Goal: Task Accomplishment & Management: Use online tool/utility

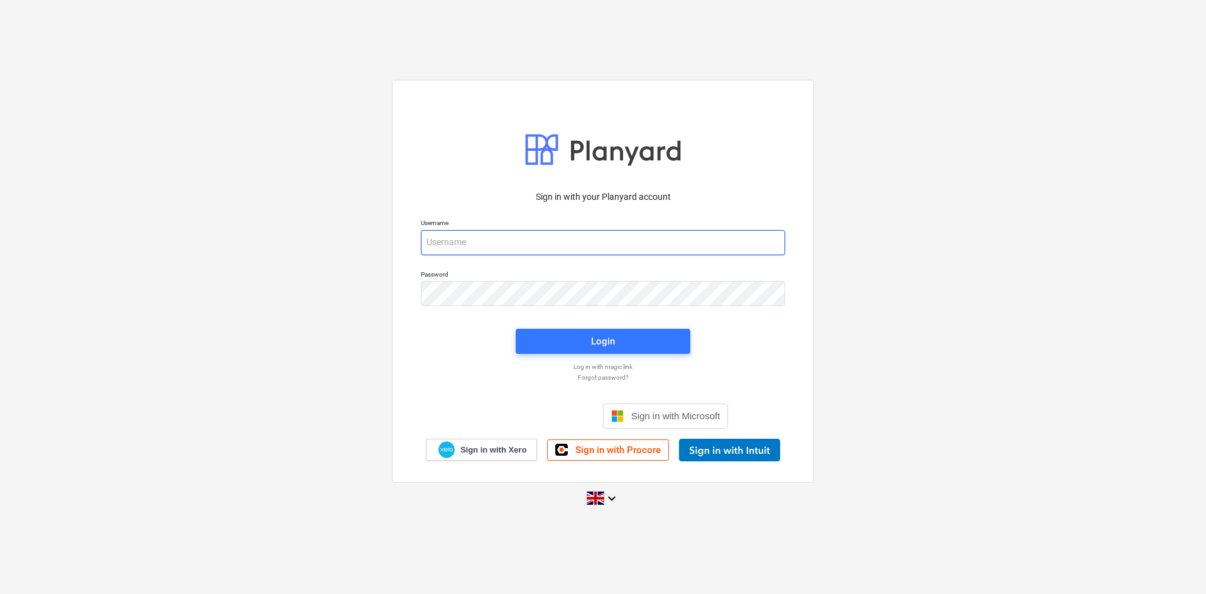
click at [668, 251] on input "email" at bounding box center [603, 242] width 364 height 25
type input "[PERSON_NAME][EMAIL_ADDRESS][PERSON_NAME][DOMAIN_NAME]"
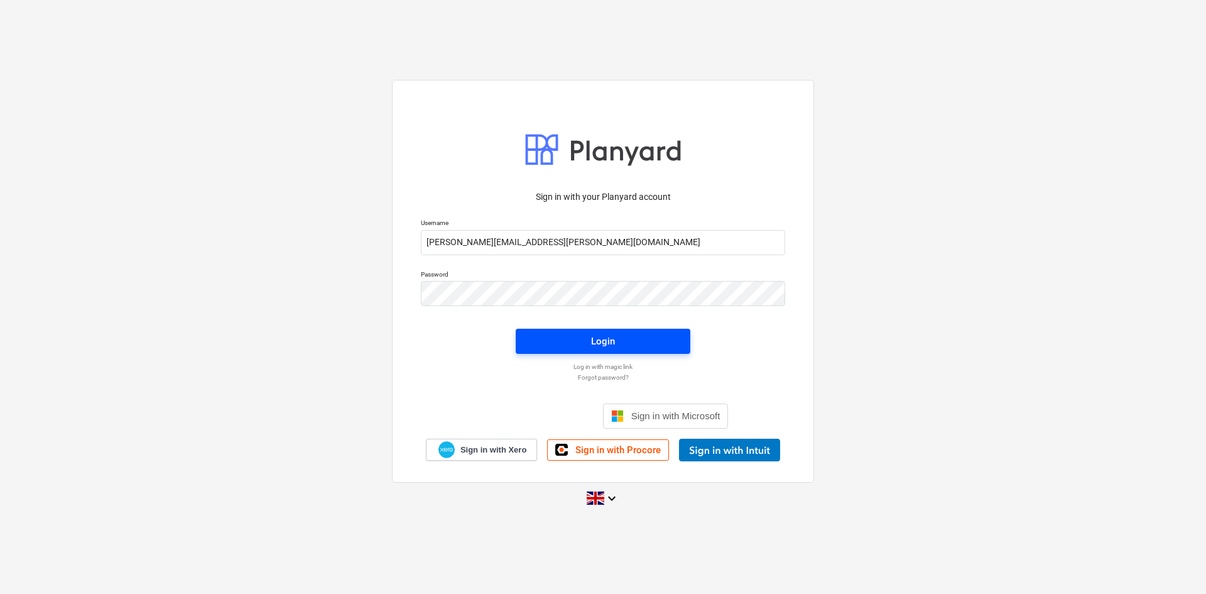
click at [611, 347] on div "Login" at bounding box center [603, 341] width 24 height 16
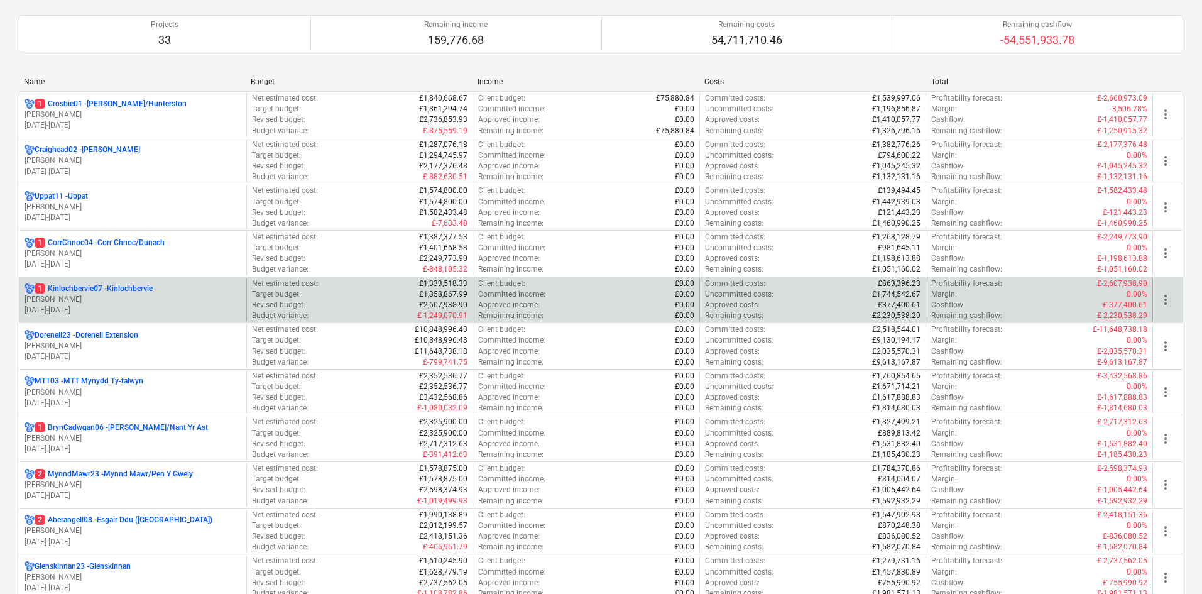
scroll to position [126, 0]
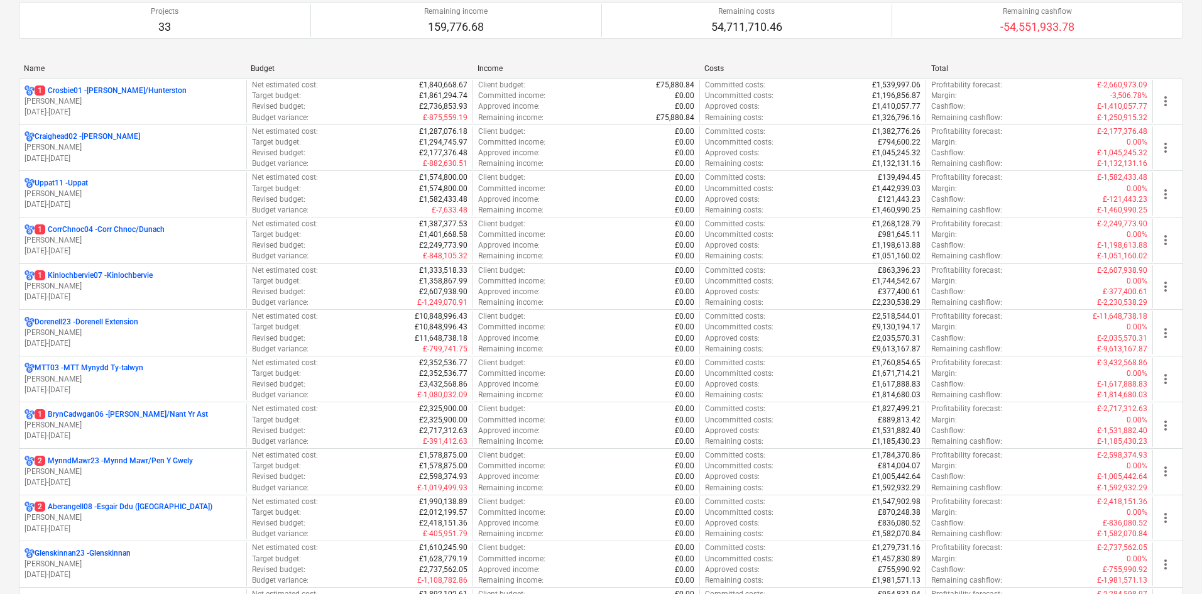
click at [106, 230] on p "1 CorrChnoc04 - Corr Chnoc/Dunach" at bounding box center [100, 229] width 130 height 11
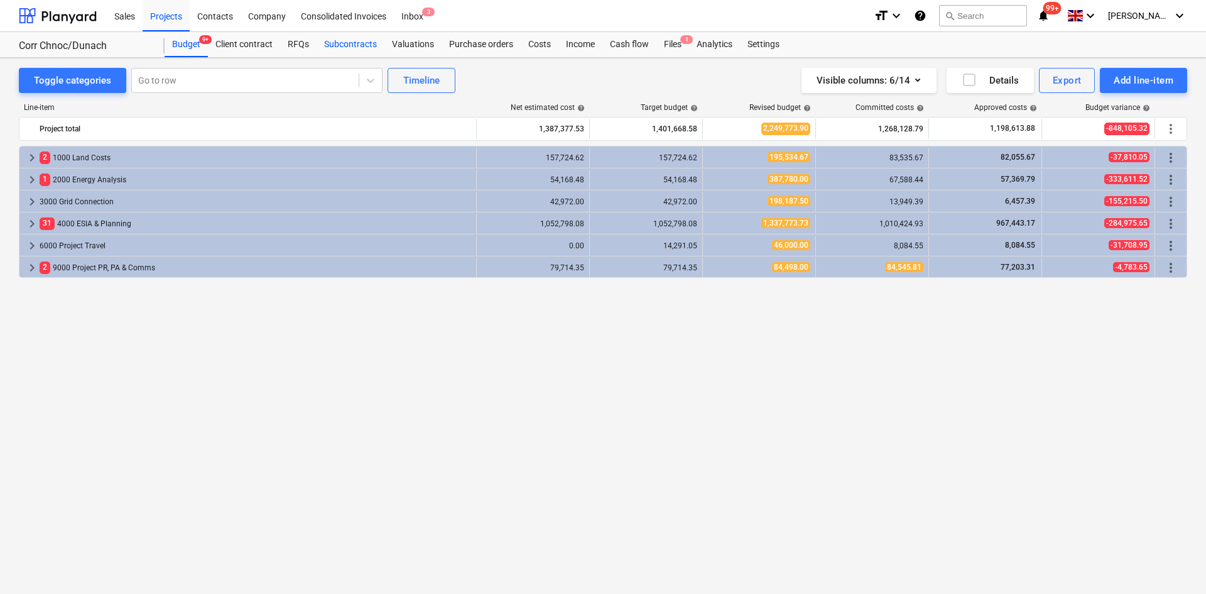
click at [337, 43] on div "Subcontracts" at bounding box center [351, 44] width 68 height 25
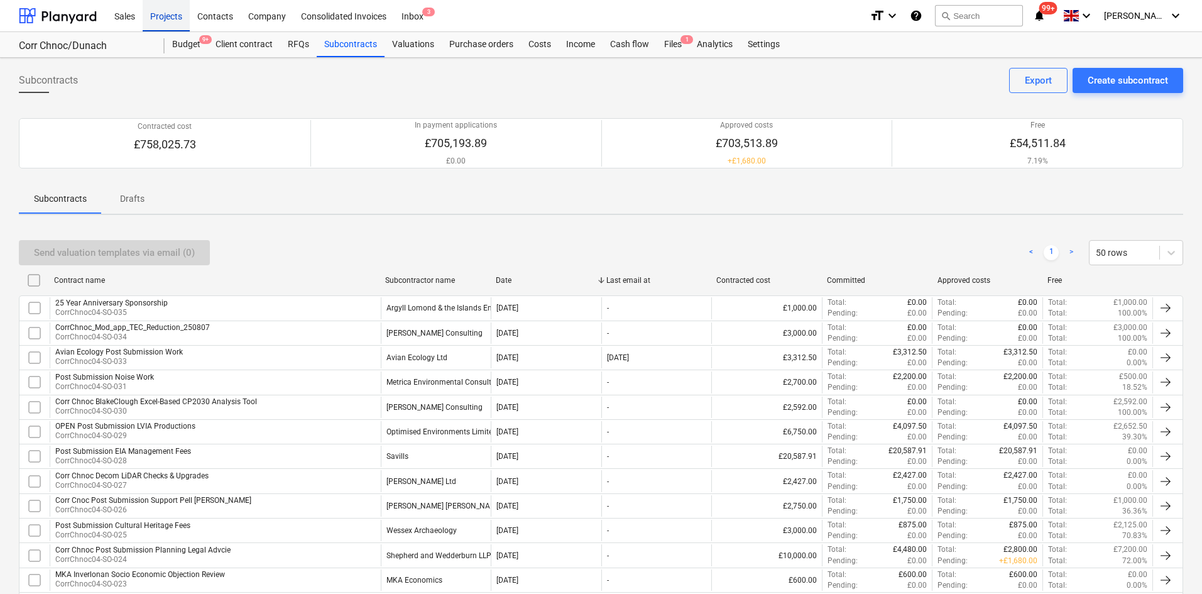
click at [162, 13] on div "Projects" at bounding box center [166, 15] width 47 height 32
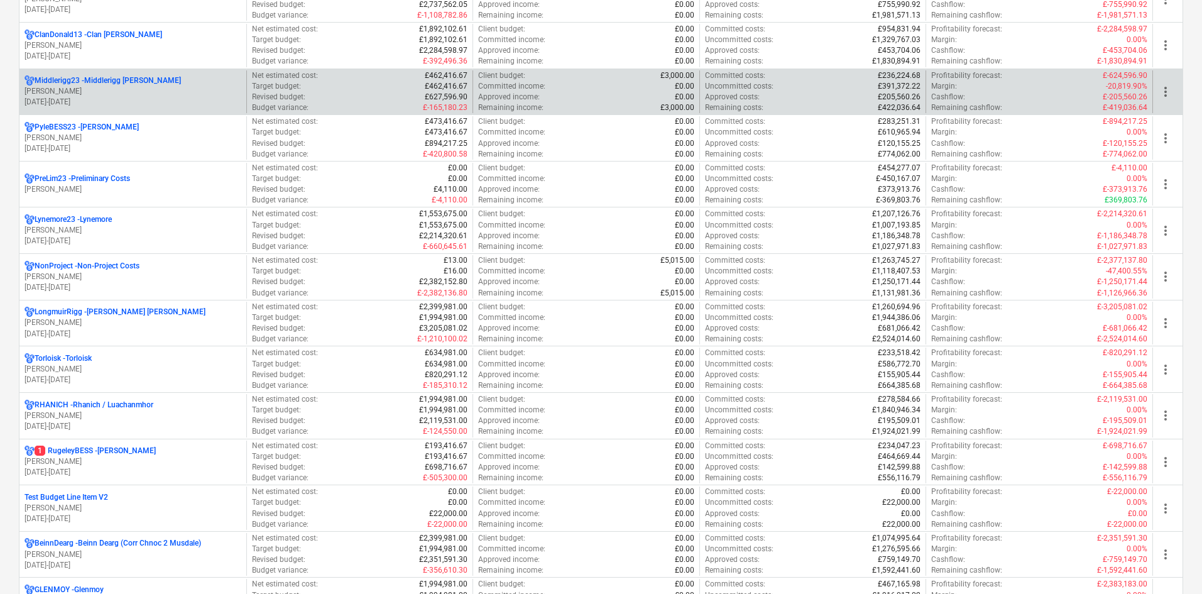
scroll to position [691, 0]
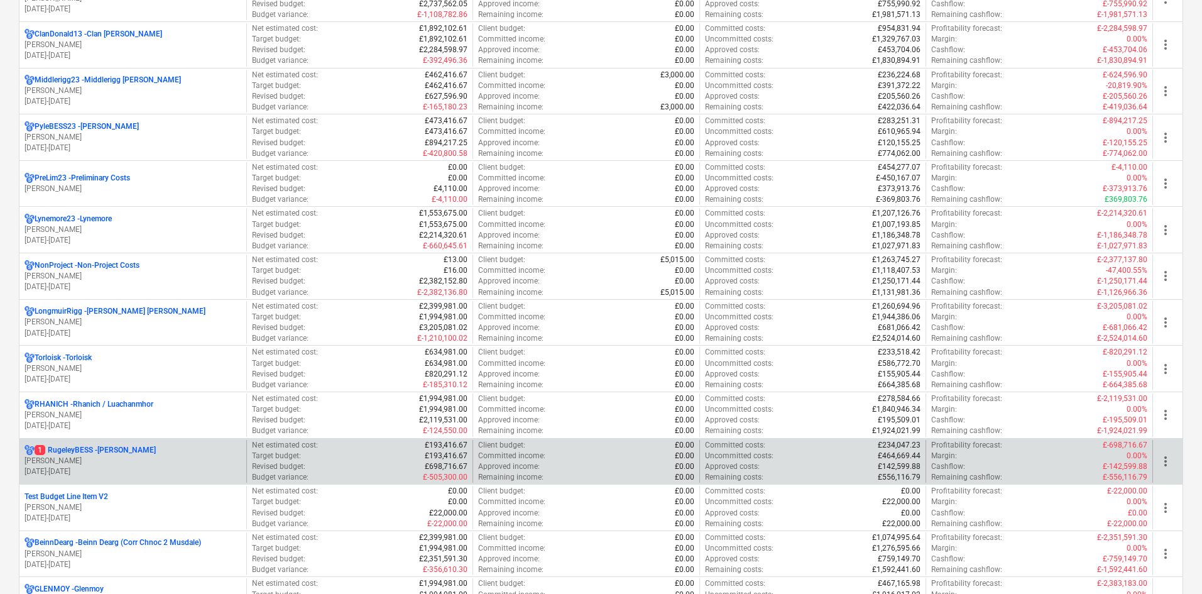
click at [177, 455] on div "1 RugeleyBESS - [PERSON_NAME]" at bounding box center [132, 450] width 217 height 11
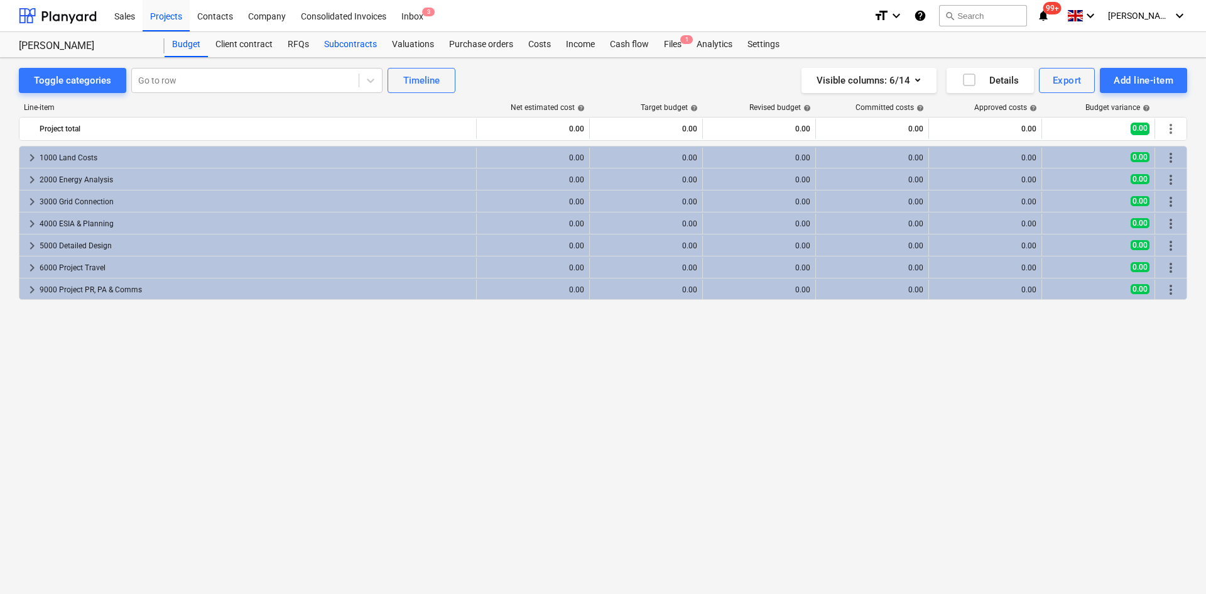
click at [331, 38] on div "Subcontracts" at bounding box center [351, 44] width 68 height 25
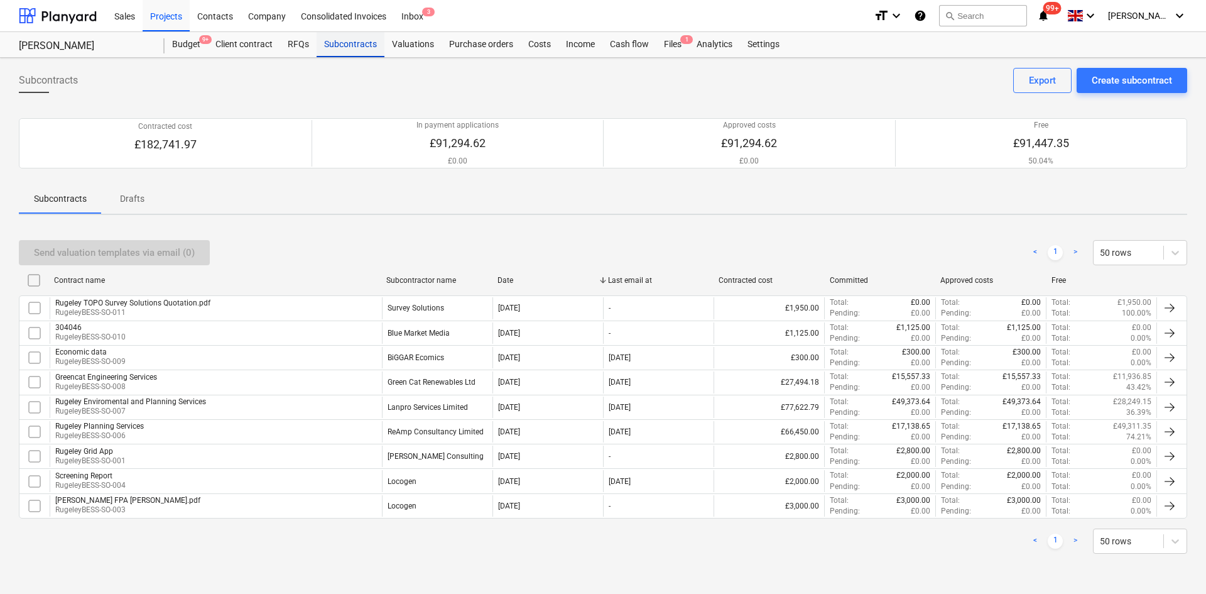
click at [356, 43] on div "Subcontracts" at bounding box center [351, 44] width 68 height 25
click at [158, 18] on div "Projects" at bounding box center [166, 15] width 47 height 32
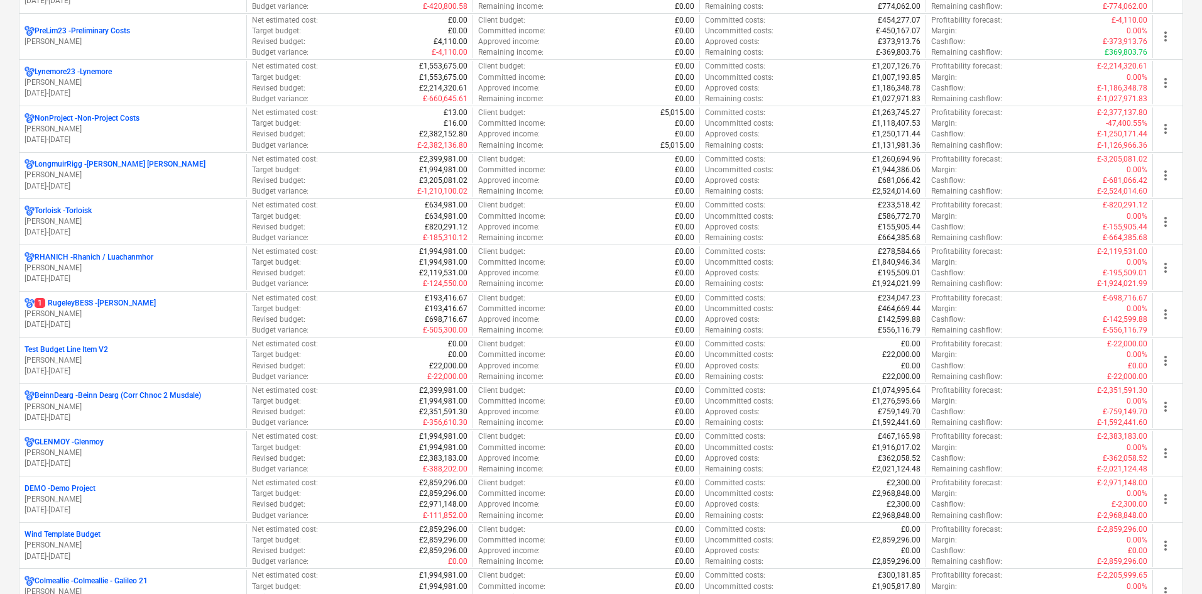
scroll to position [879, 0]
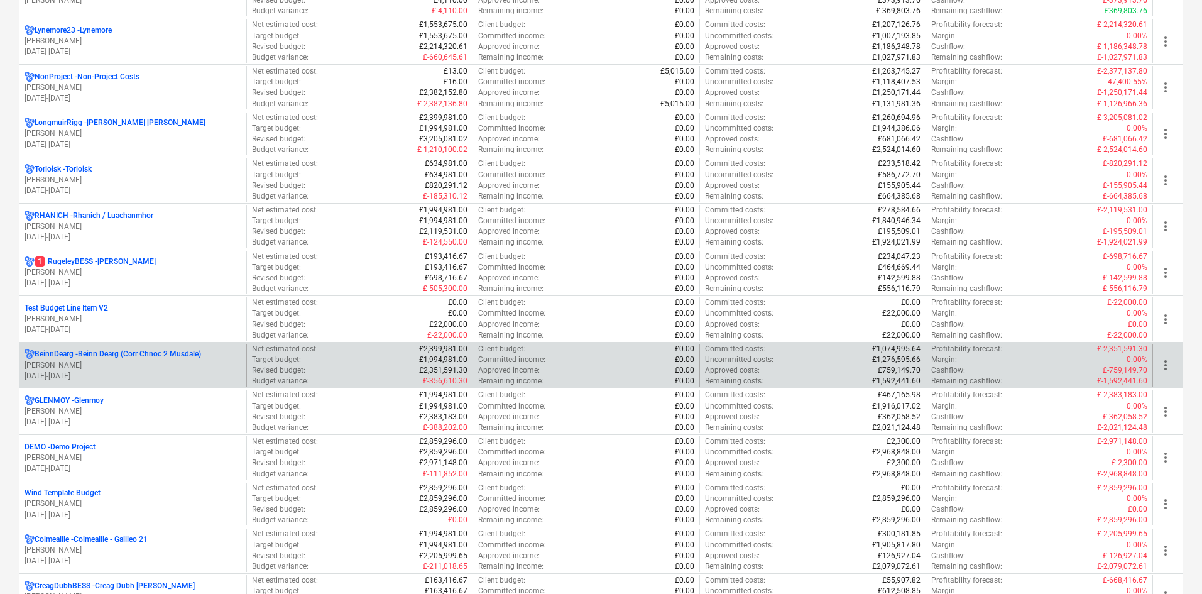
click at [168, 347] on div "BeinnDearg - Beinn Dearg (Corr Chnoc 2 Musdale) [PERSON_NAME] [DATE] - [DATE]" at bounding box center [132, 365] width 227 height 43
click at [168, 357] on p "BeinnDearg - Beinn Dearg (Corr Chnoc 2 Musdale)" at bounding box center [118, 354] width 166 height 11
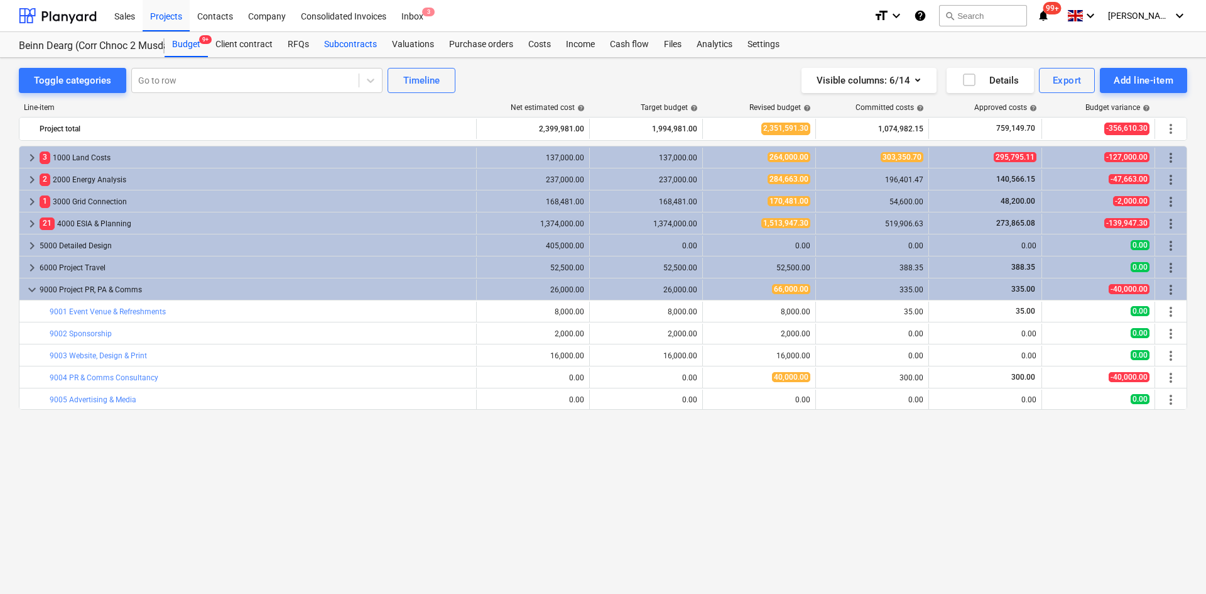
click at [364, 51] on div "Subcontracts" at bounding box center [351, 44] width 68 height 25
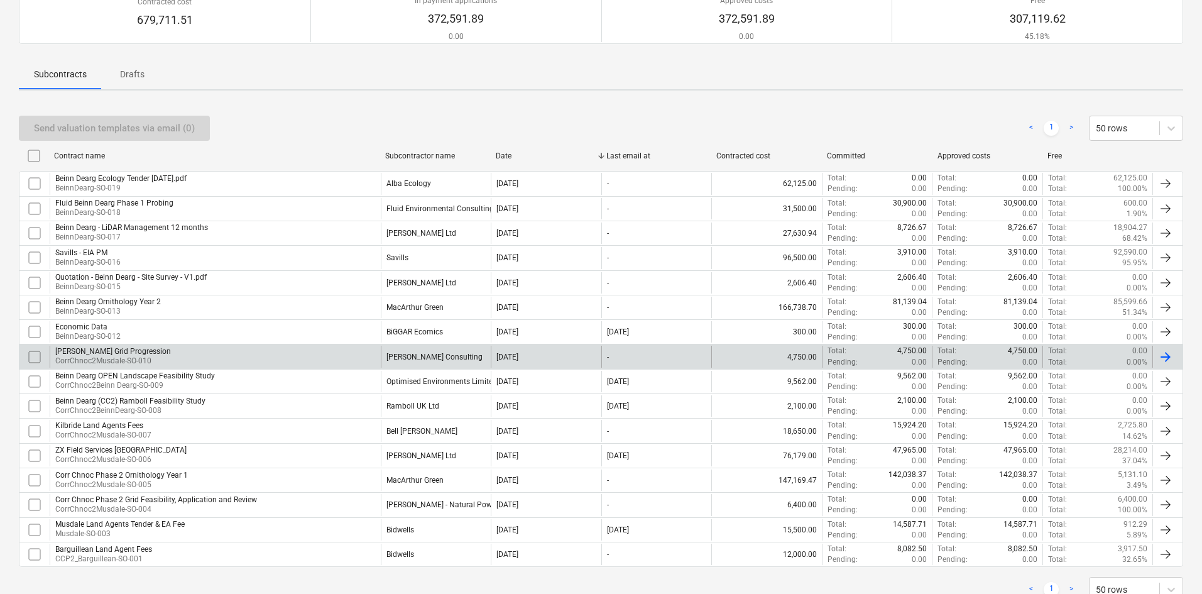
scroll to position [105, 0]
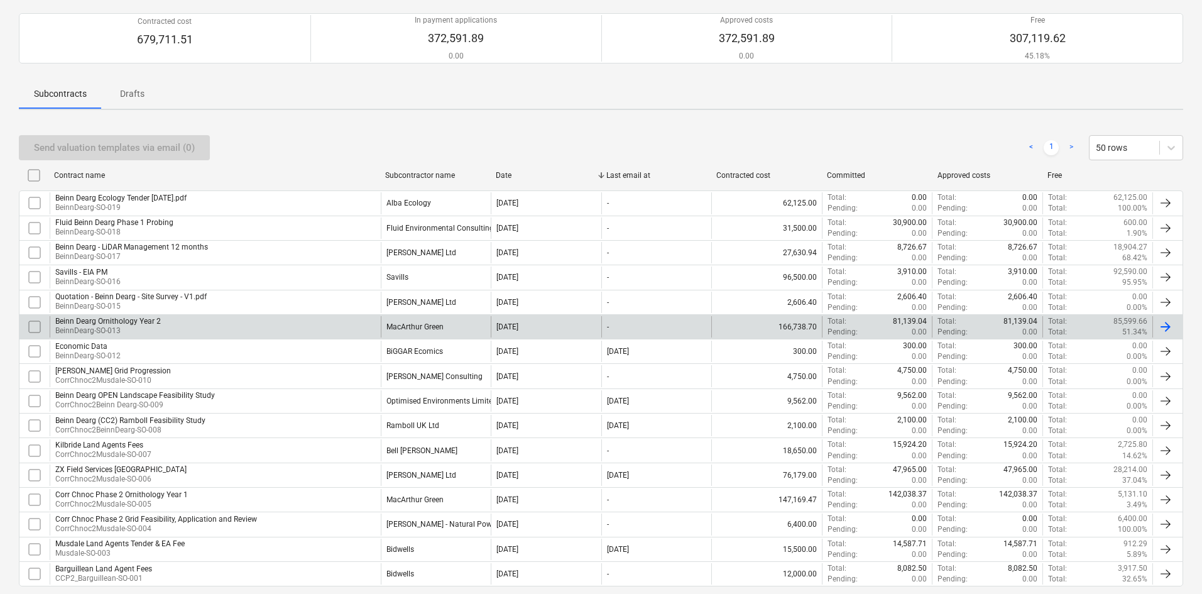
click at [271, 329] on div "Beinn Dearg Ornithology Year 2 BeinnDearg-SO-013" at bounding box center [215, 326] width 331 height 21
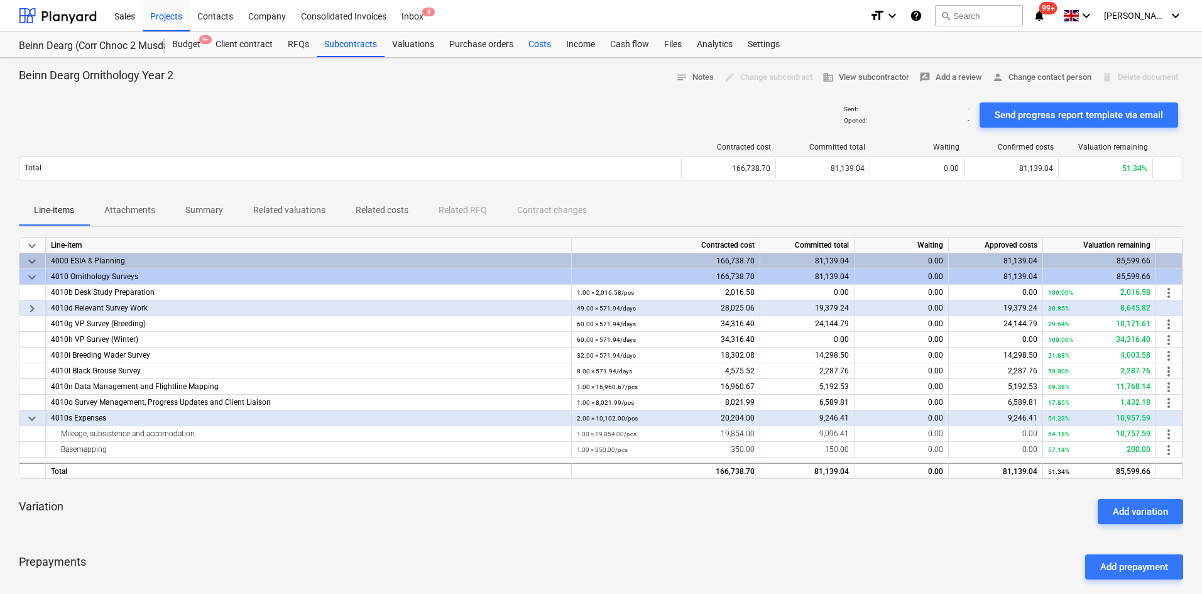
click at [529, 43] on div "Costs" at bounding box center [540, 44] width 38 height 25
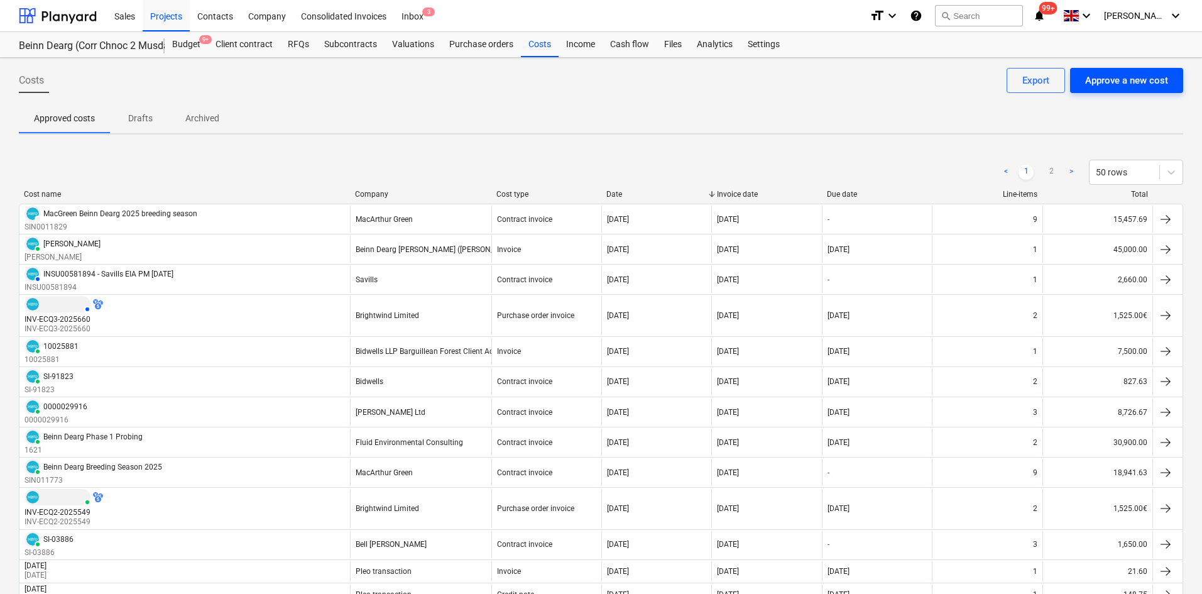
click at [1142, 74] on div "Approve a new cost" at bounding box center [1126, 80] width 83 height 16
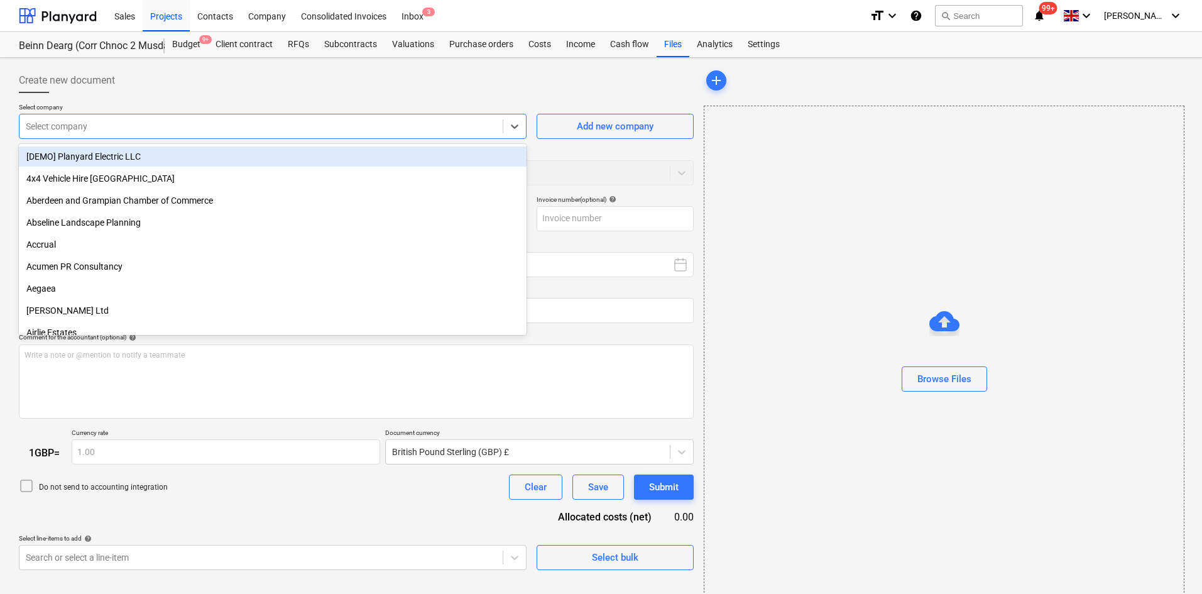
click at [151, 126] on div at bounding box center [261, 126] width 470 height 13
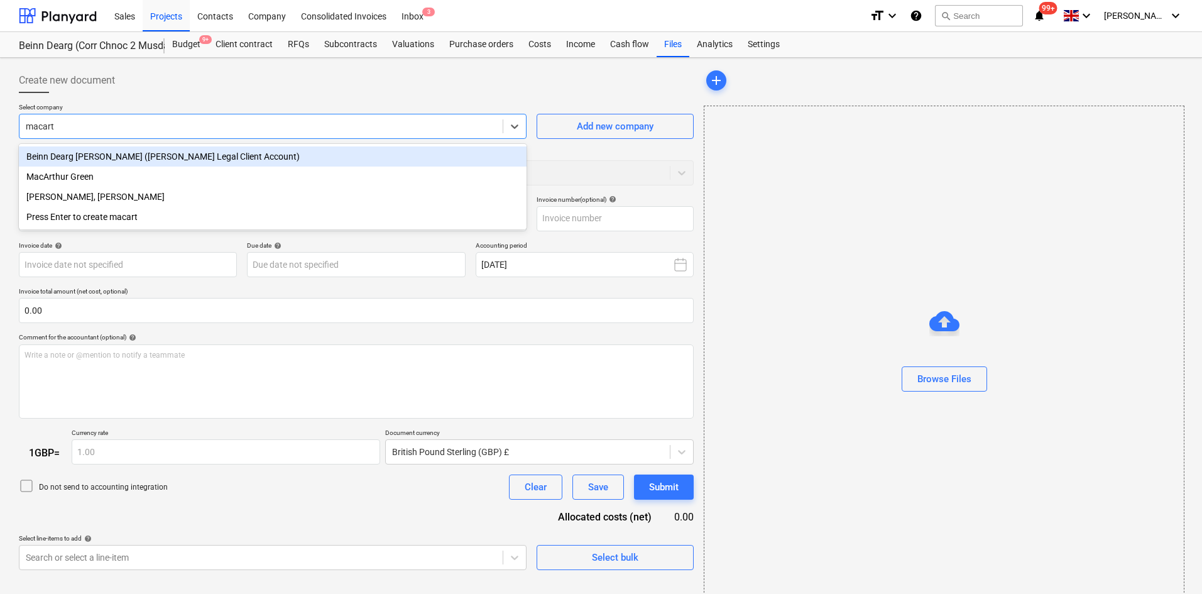
type input "macarth"
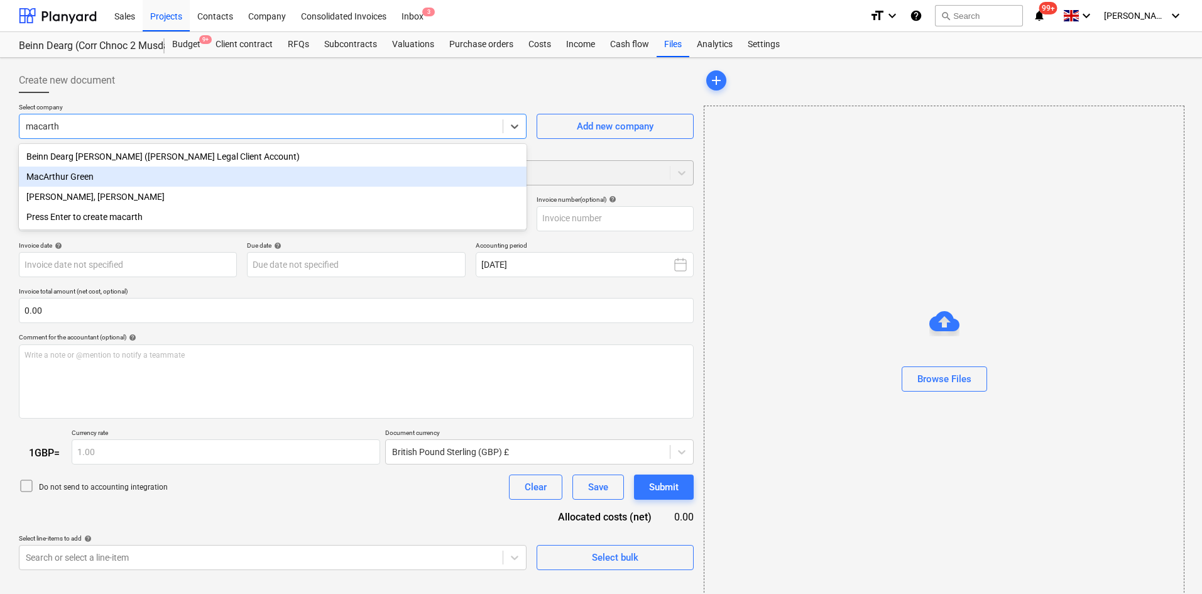
drag, startPoint x: 107, startPoint y: 171, endPoint x: 92, endPoint y: 168, distance: 15.3
click at [107, 171] on div "MacArthur Green" at bounding box center [272, 176] width 507 height 20
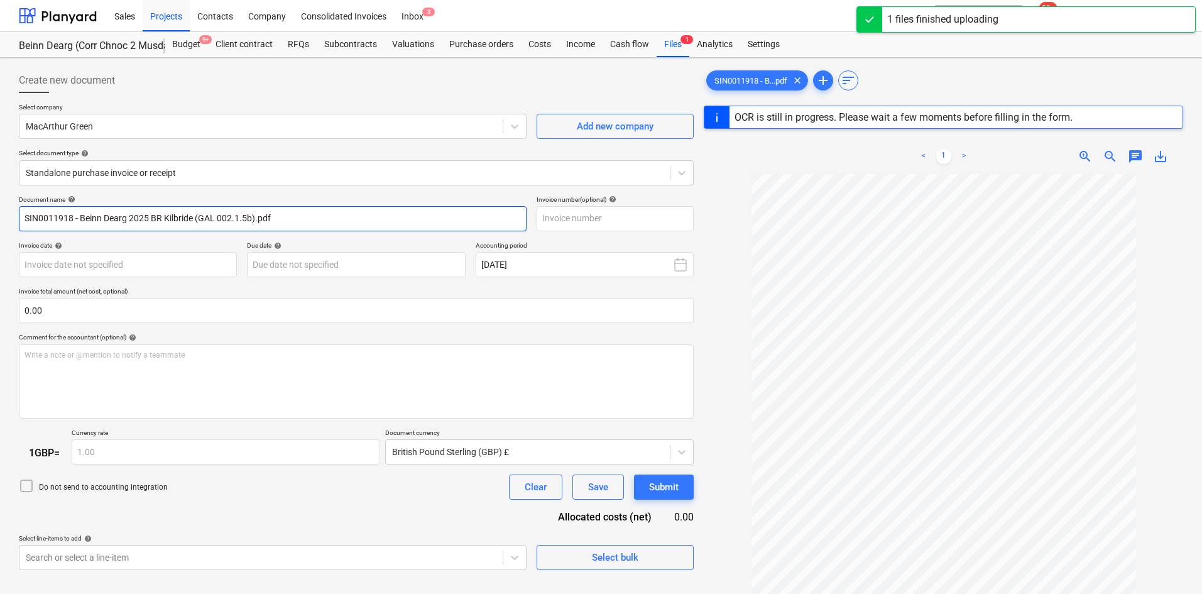
drag, startPoint x: 107, startPoint y: 224, endPoint x: 92, endPoint y: 219, distance: 15.3
click at [107, 224] on input "SIN0011918 - Beinn Dearg 2025 BR Kilbride (GAL 002.1.5b).pdf" at bounding box center [272, 218] width 507 height 25
drag, startPoint x: 78, startPoint y: 217, endPoint x: -2, endPoint y: 217, distance: 79.8
click at [0, 217] on html "Sales Projects Contacts Company Consolidated Invoices Inbox 3 format_size keybo…" at bounding box center [601, 297] width 1202 height 594
type input "Beinn Dearg 2025 BR Kilbride (GAL 002.1.5b).pdf"
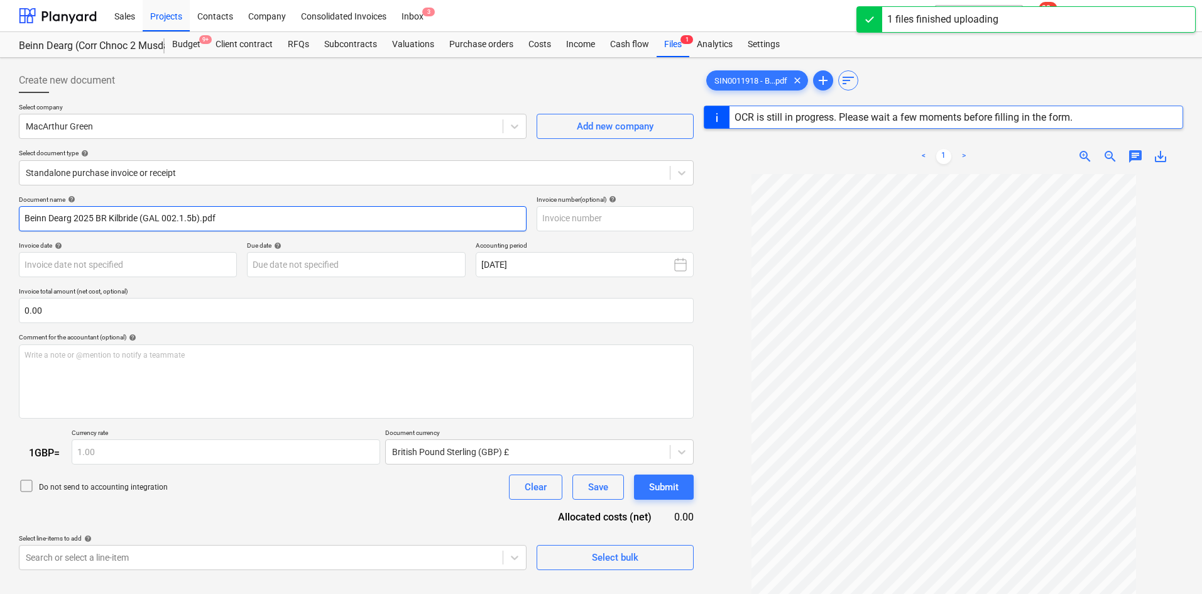
type input "[DATE]"
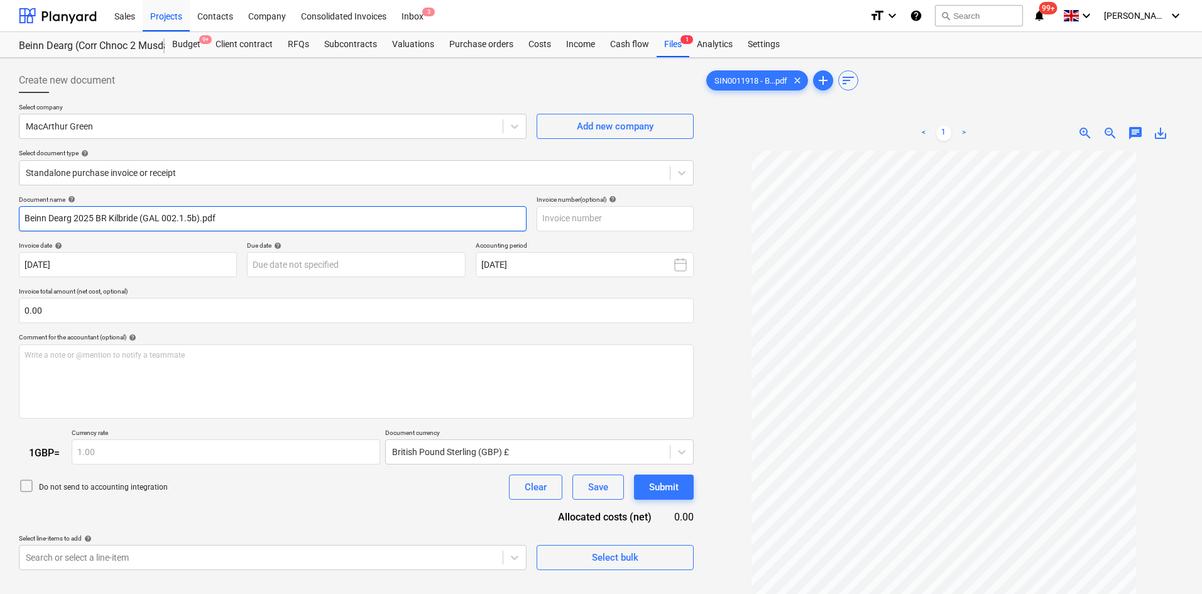
drag, startPoint x: 332, startPoint y: 209, endPoint x: 19, endPoint y: 218, distance: 312.9
click at [19, 218] on input "Beinn Dearg 2025 BR Kilbride (GAL 002.1.5b).pdf" at bounding box center [272, 218] width 507 height 25
click at [23, 219] on input "Beinn Dearg 2025 BR Kilbride (GAL 002.1.5b).pdf" at bounding box center [272, 218] width 507 height 25
drag, startPoint x: 354, startPoint y: 210, endPoint x: 155, endPoint y: 206, distance: 198.5
click at [155, 206] on input "MacGreen Beinn Dearg Expenses 2025 BR Kilbride (GAL 002.1.5b).pdf" at bounding box center [272, 218] width 507 height 25
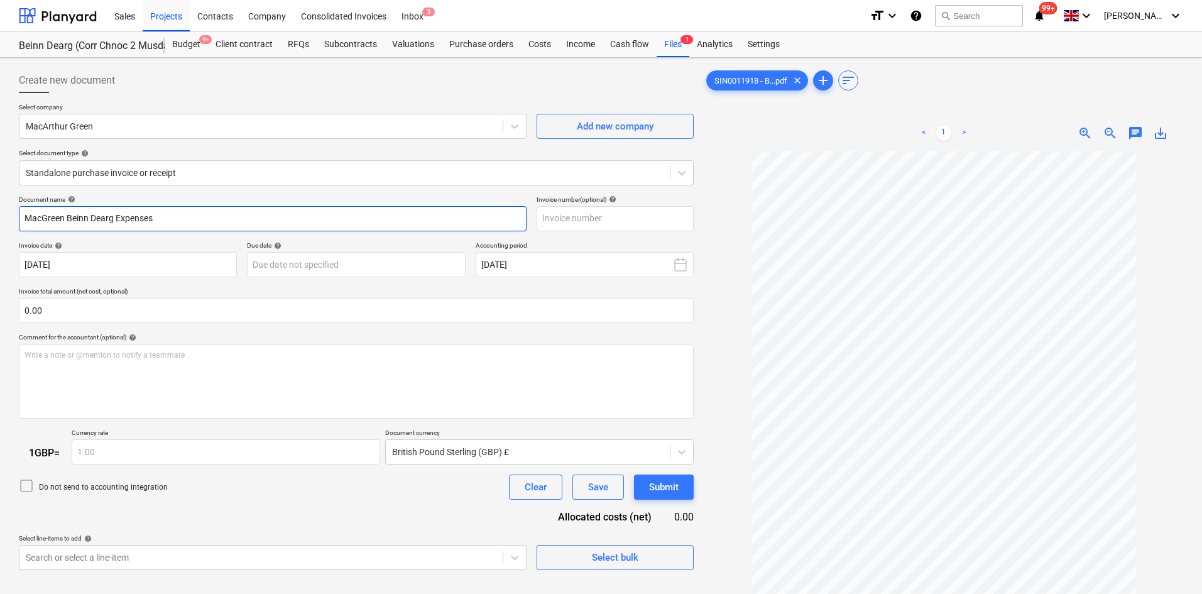
type input "MacGreen Beinn Dearg Expenses"
click at [611, 222] on input "text" at bounding box center [614, 218] width 157 height 25
paste input "SIN0011918"
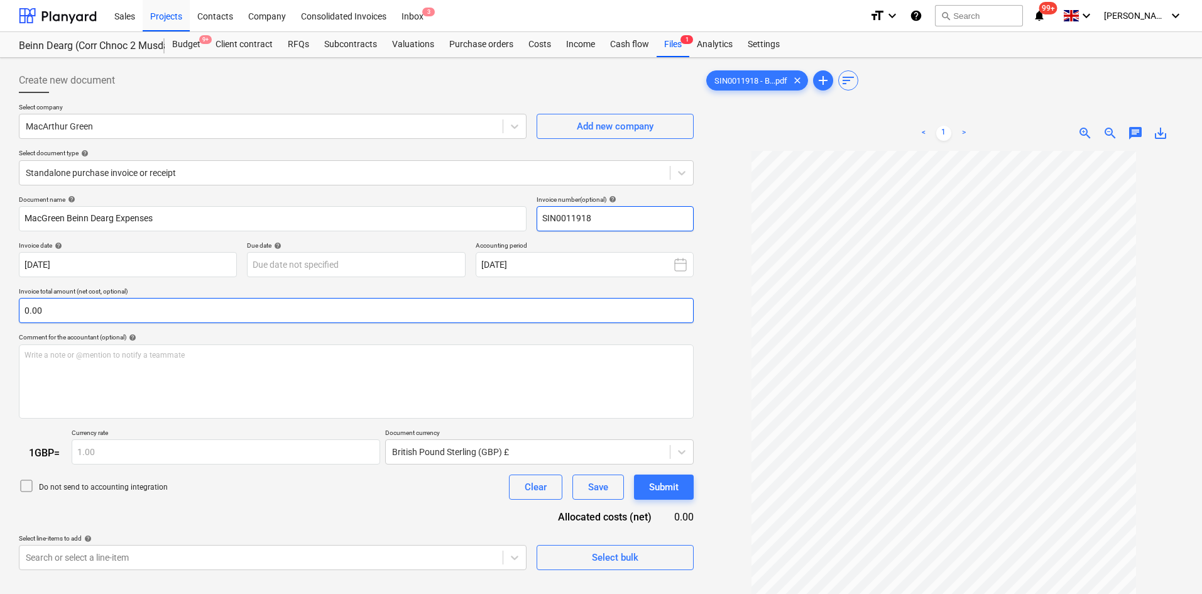
type input "SIN0011918"
click at [155, 307] on input "text" at bounding box center [356, 310] width 675 height 25
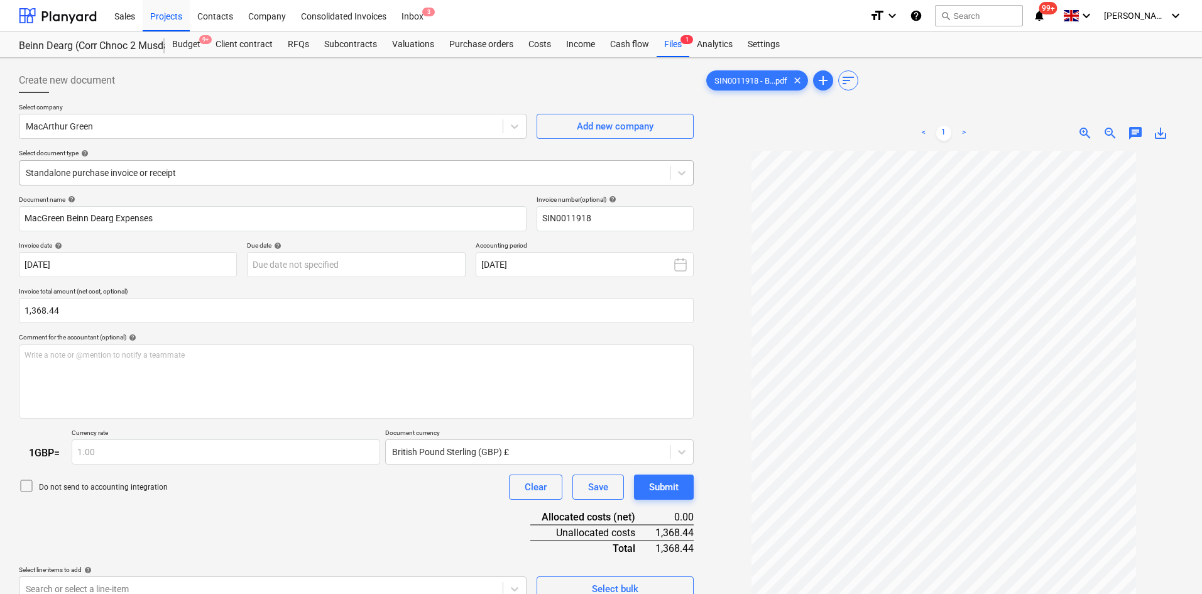
type input "1,368.44"
click at [162, 173] on div at bounding box center [345, 172] width 638 height 13
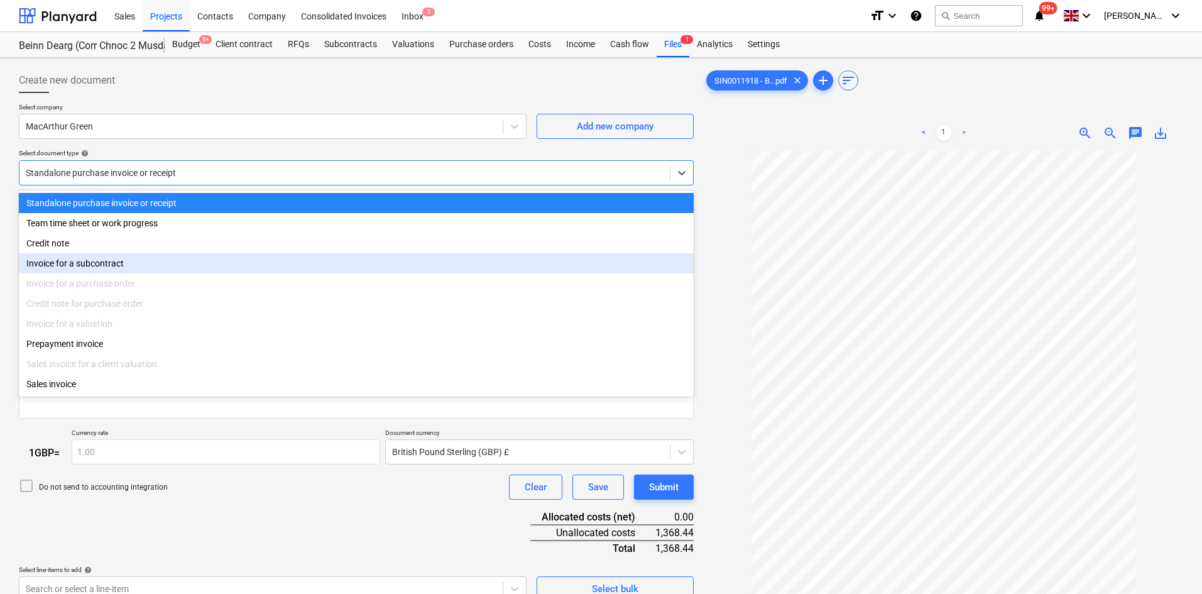
click at [142, 260] on div "Invoice for a subcontract" at bounding box center [356, 263] width 675 height 20
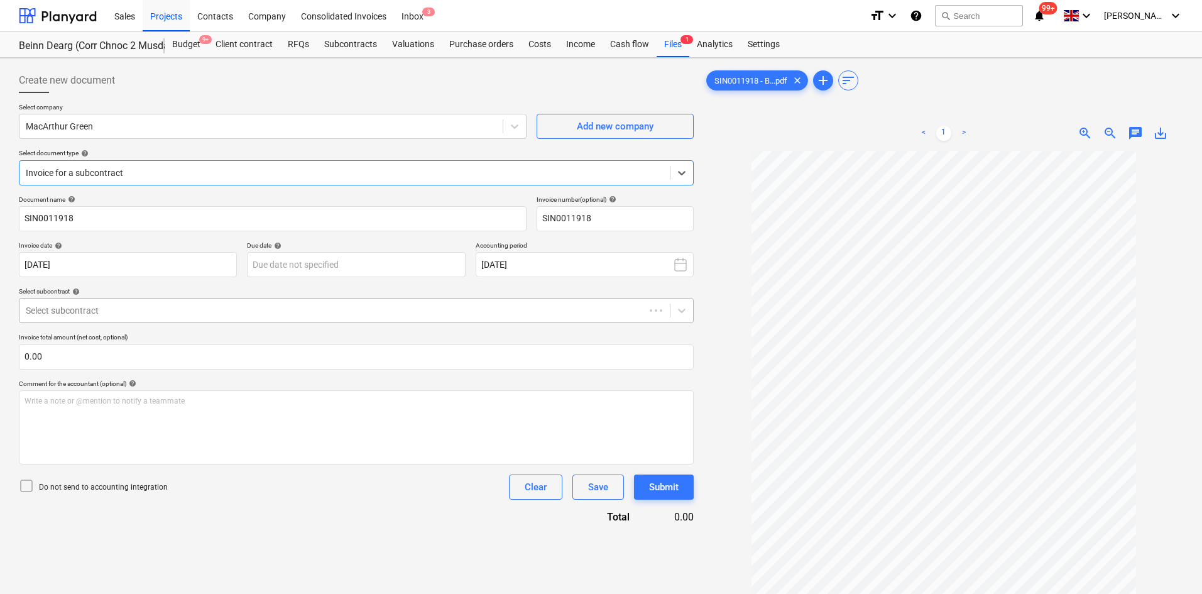
click at [145, 310] on div at bounding box center [332, 310] width 612 height 13
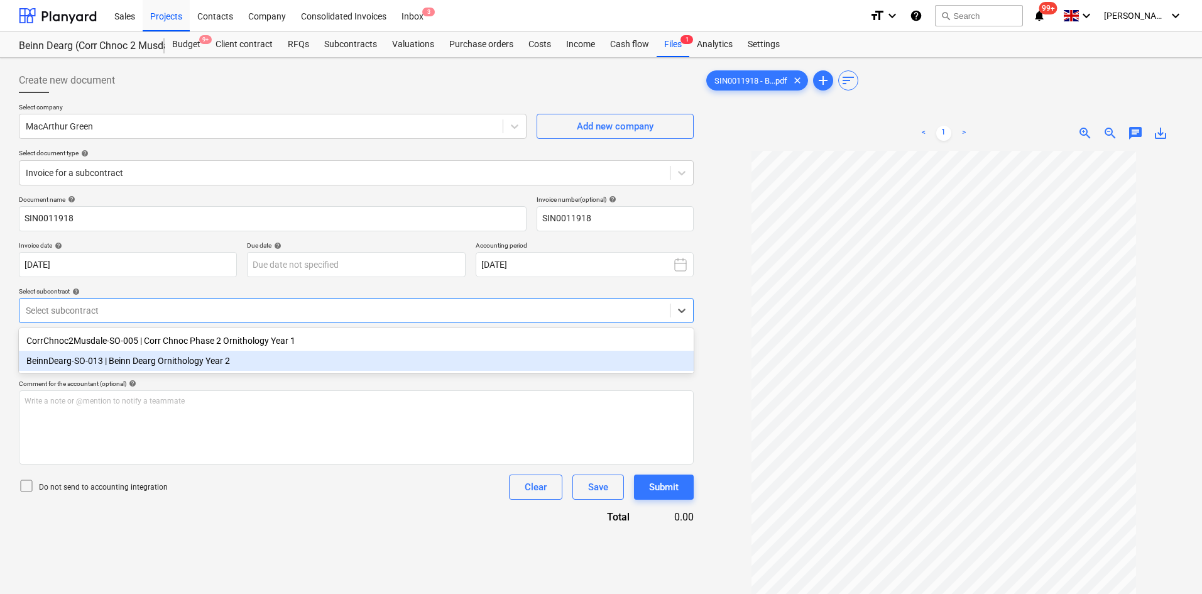
click at [141, 354] on div "BeinnDearg-SO-013 | Beinn Dearg Ornithology Year 2" at bounding box center [356, 360] width 675 height 20
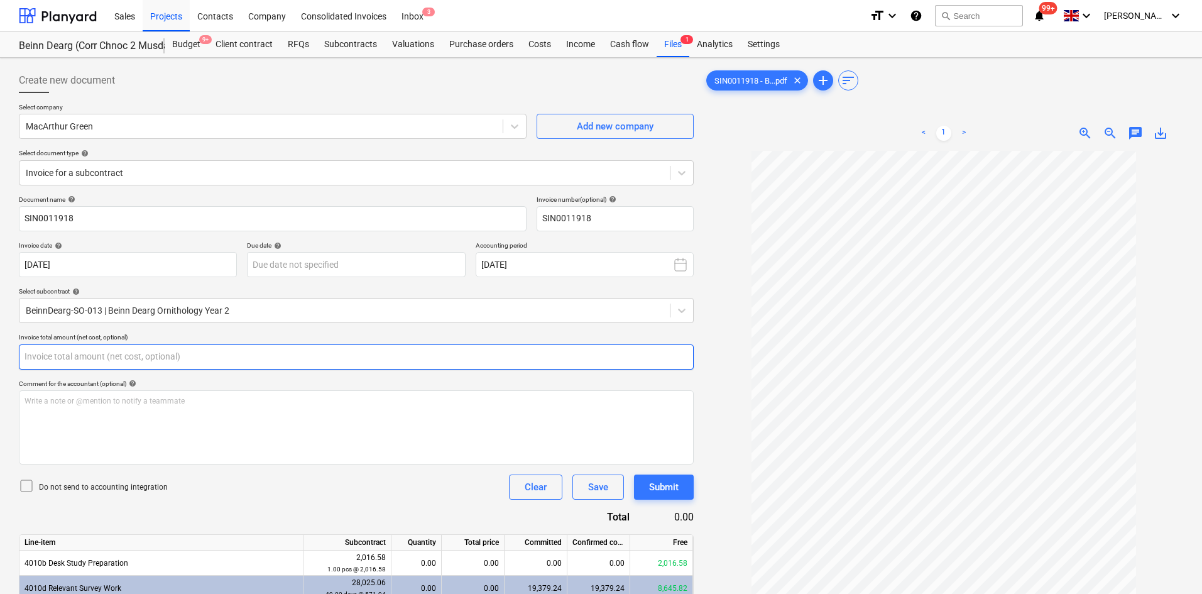
click at [130, 349] on input "text" at bounding box center [356, 356] width 675 height 25
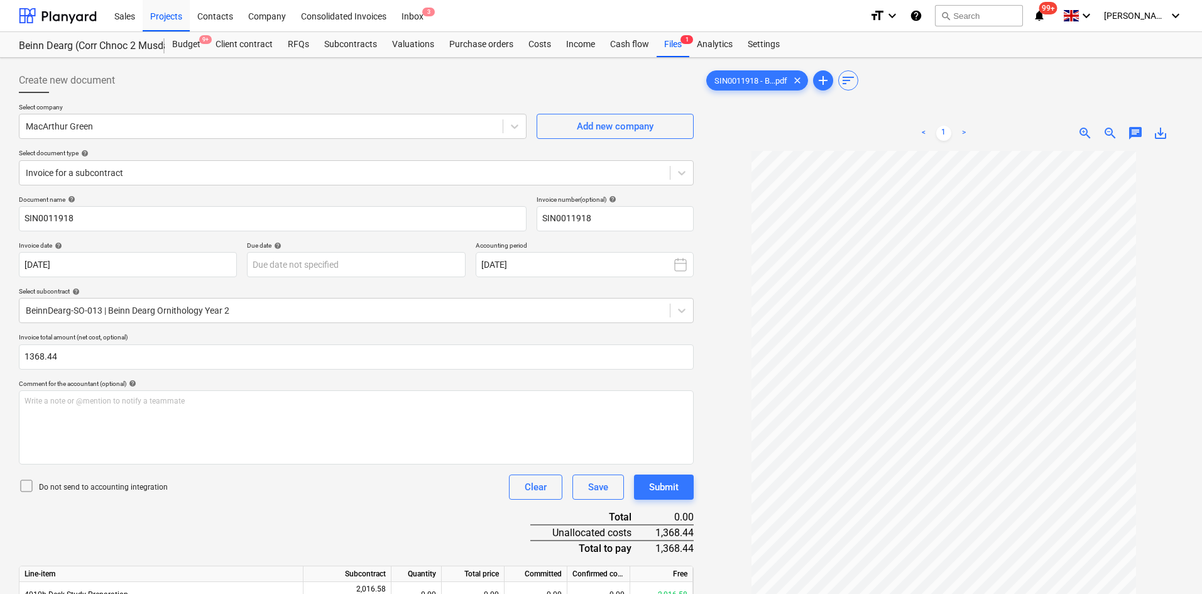
type input "1,368.44"
click at [201, 501] on div "Document name help SIN0011918 Invoice number (optional) help SIN0011918 Invoice…" at bounding box center [356, 584] width 675 height 779
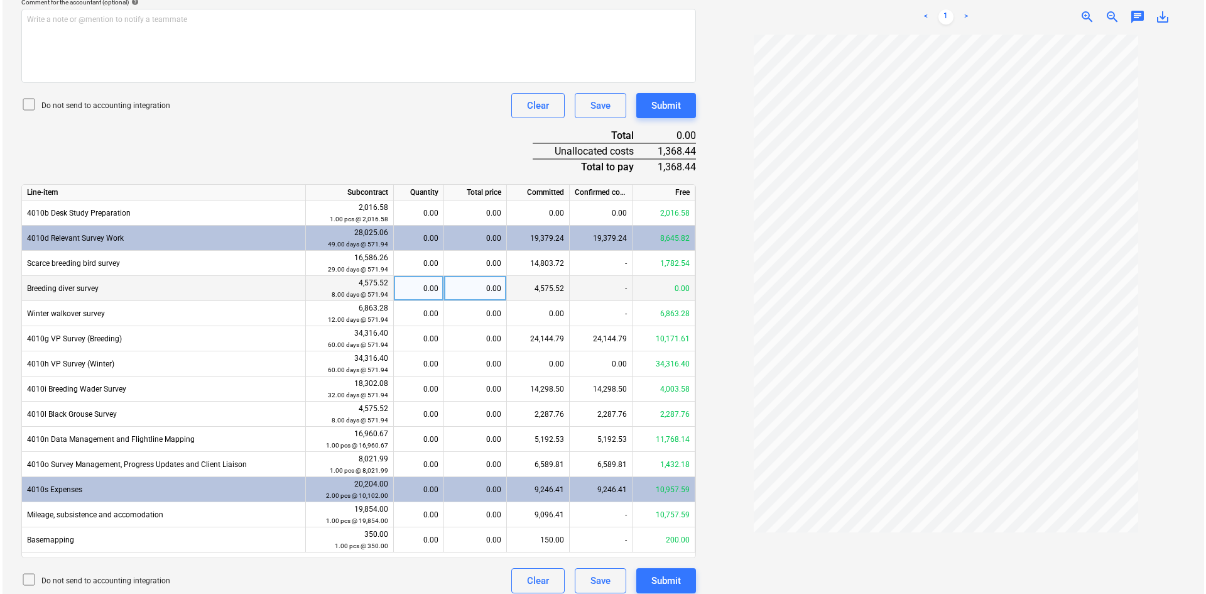
scroll to position [391, 0]
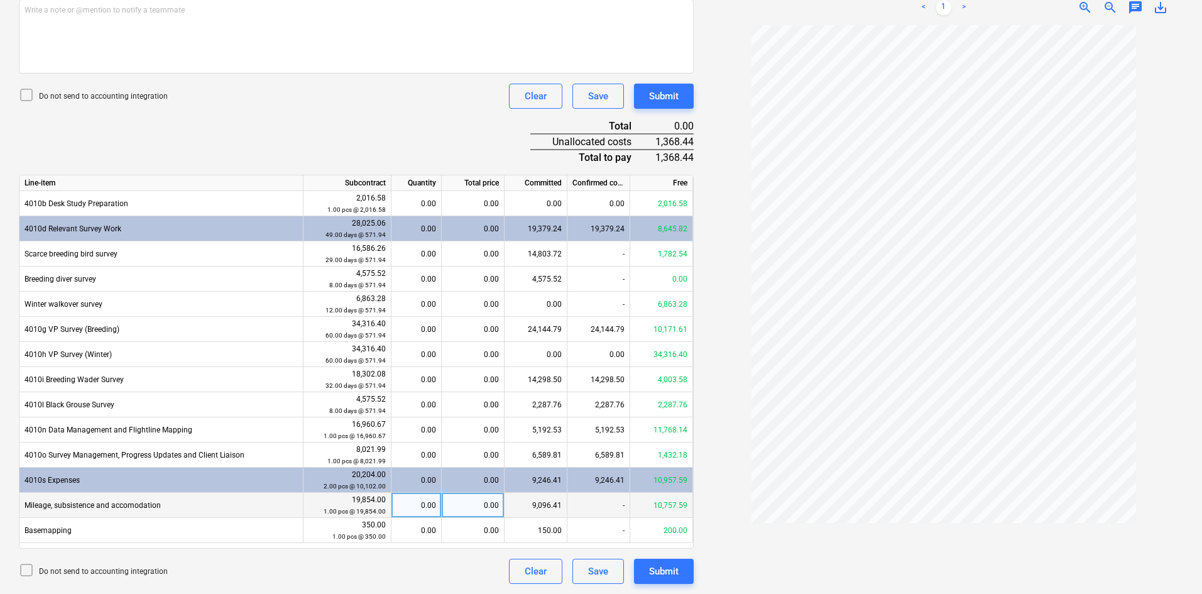
click at [453, 502] on div "0.00" at bounding box center [473, 504] width 63 height 25
type input "1368.44"
click at [308, 96] on div "Do not send to accounting integration Clear Save Submit" at bounding box center [356, 96] width 675 height 25
click at [669, 571] on div "Submit" at bounding box center [664, 571] width 30 height 16
